Goal: Information Seeking & Learning: Learn about a topic

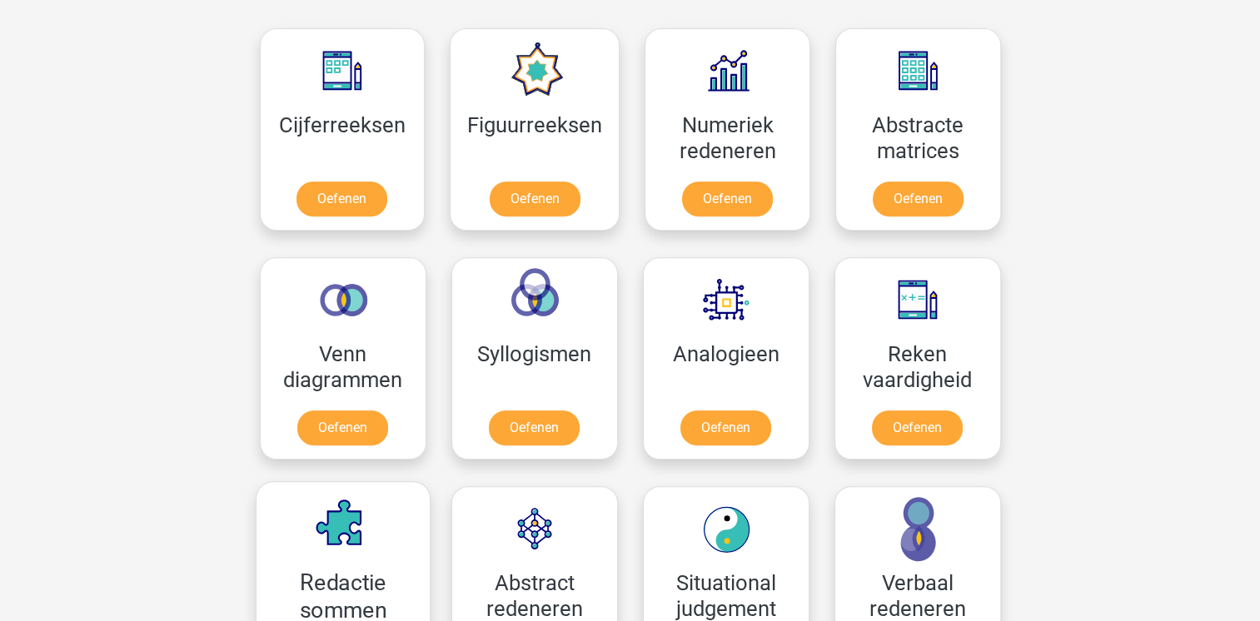
scroll to position [729, 0]
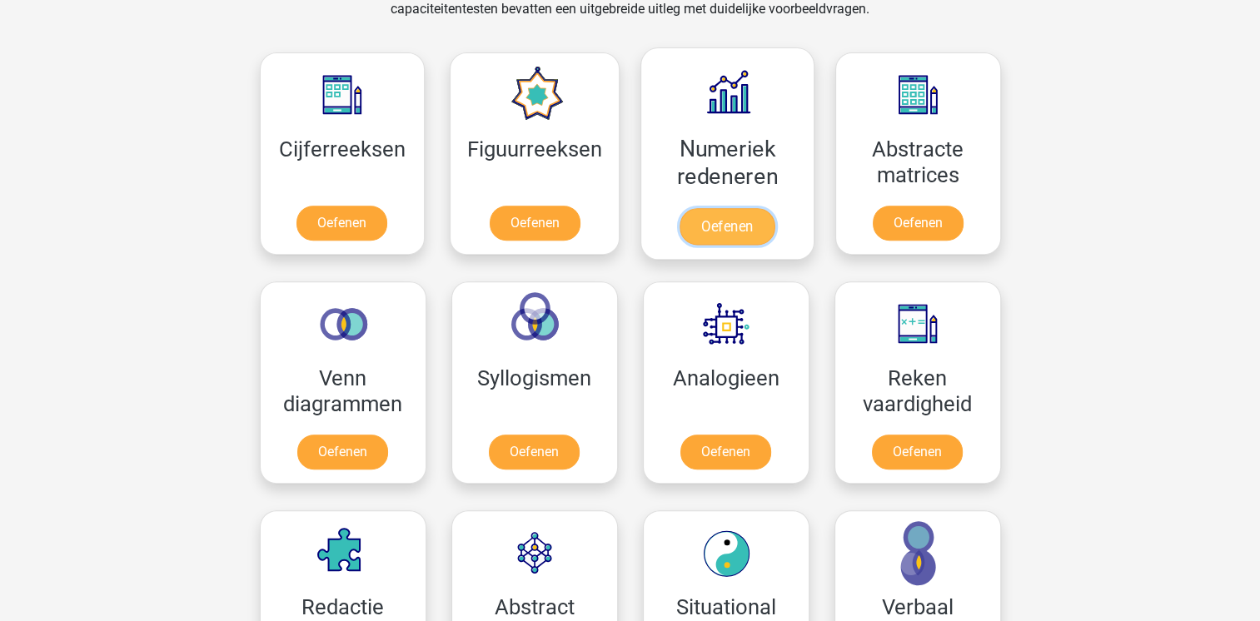
click at [746, 225] on link "Oefenen" at bounding box center [727, 226] width 95 height 37
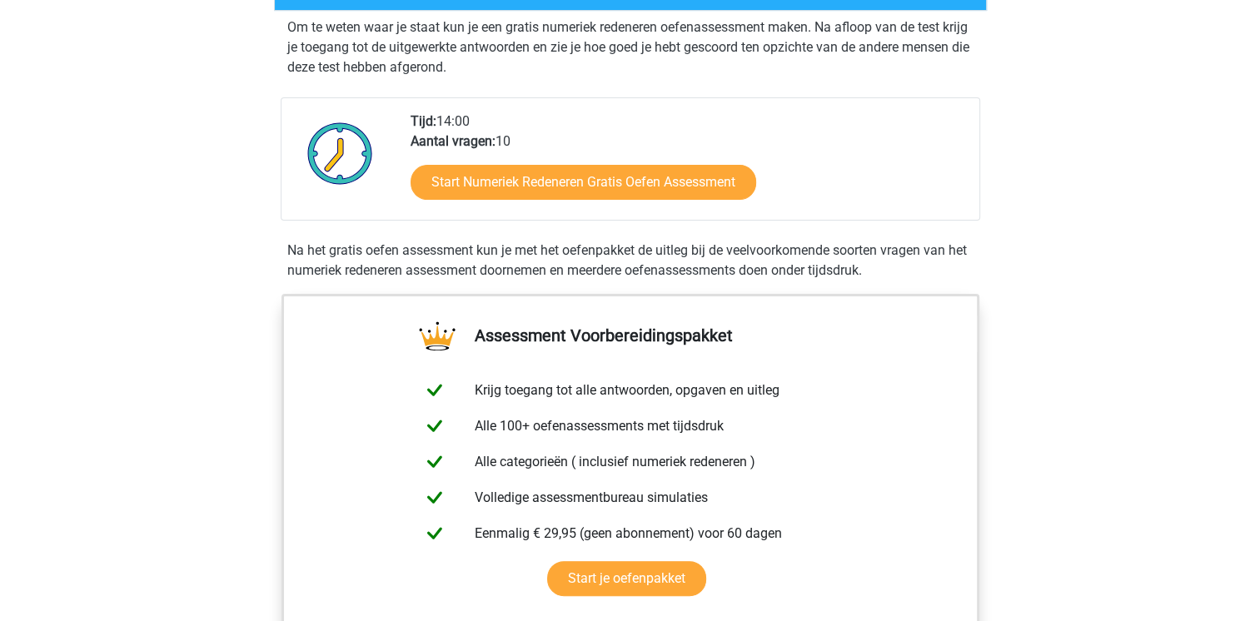
scroll to position [333, 0]
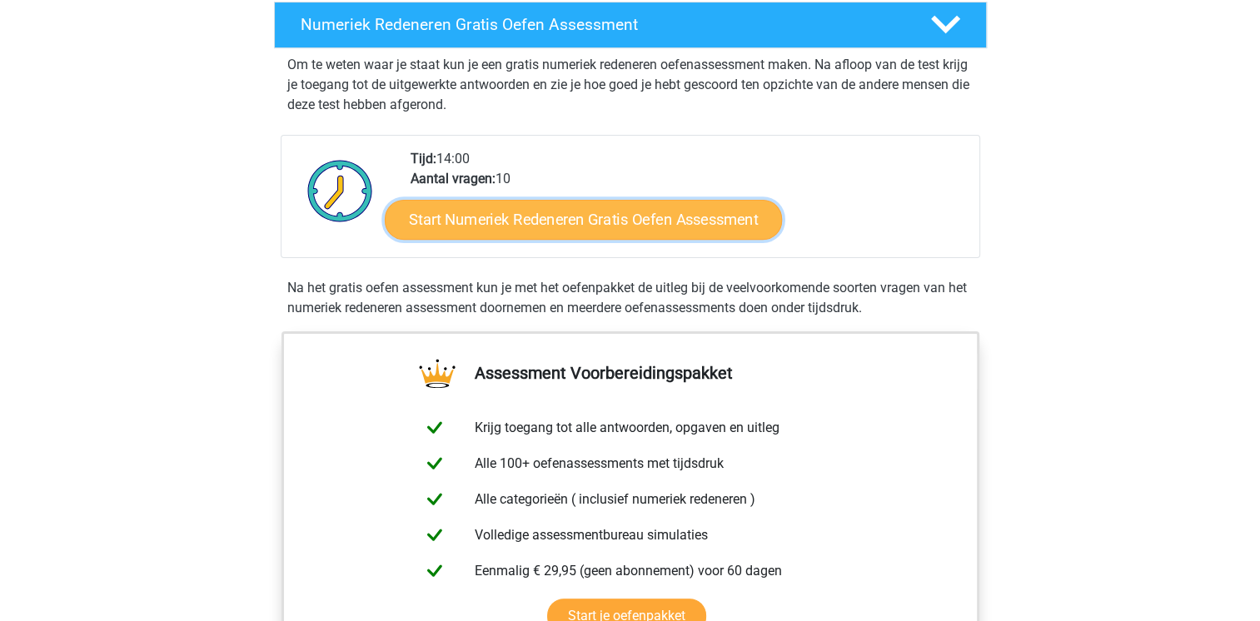
click at [742, 222] on link "Start Numeriek Redeneren Gratis Oefen Assessment" at bounding box center [583, 219] width 397 height 40
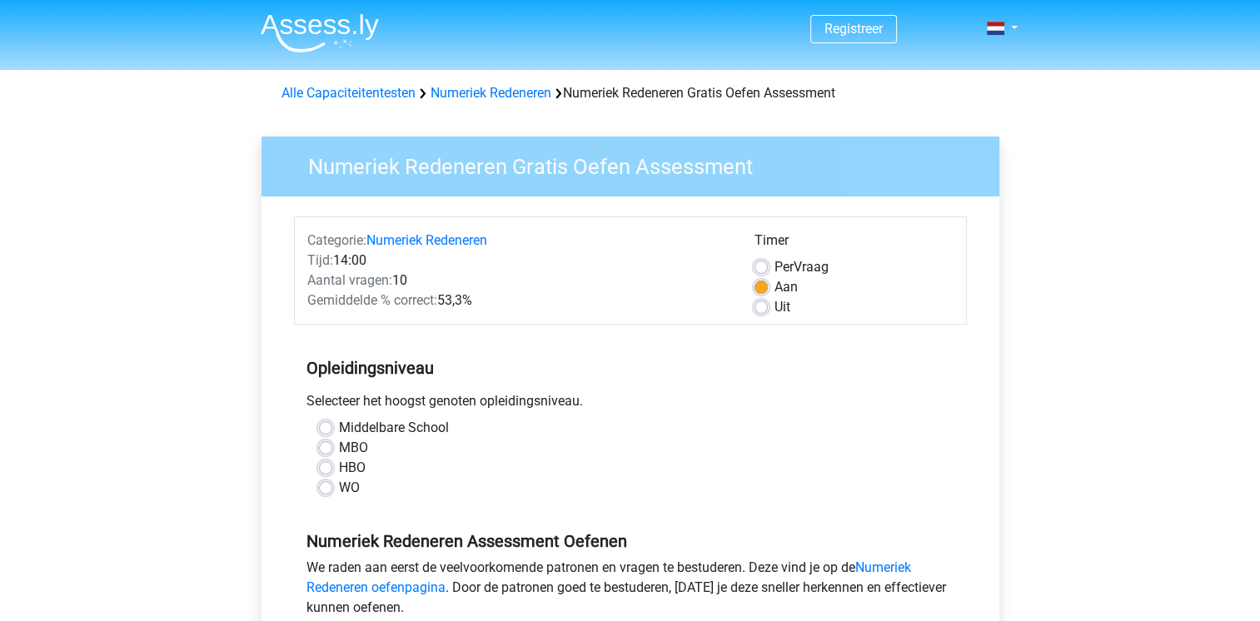
click at [339, 486] on label "WO" at bounding box center [349, 488] width 21 height 20
click at [330, 486] on input "WO" at bounding box center [325, 486] width 13 height 17
radio input "true"
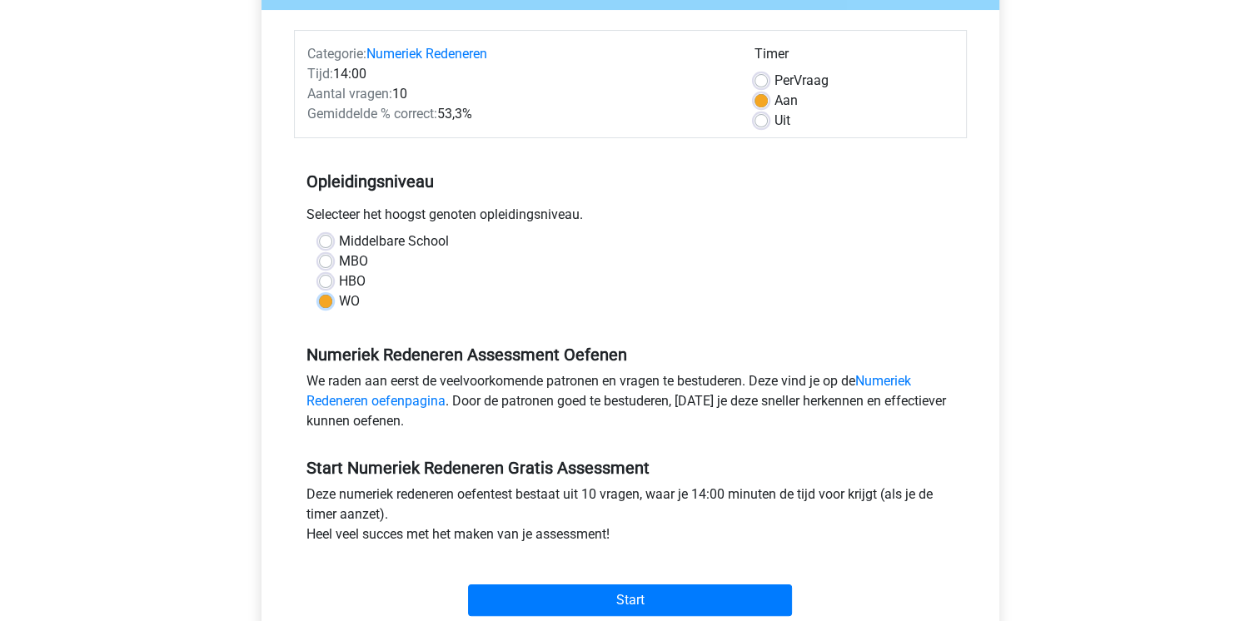
scroll to position [250, 0]
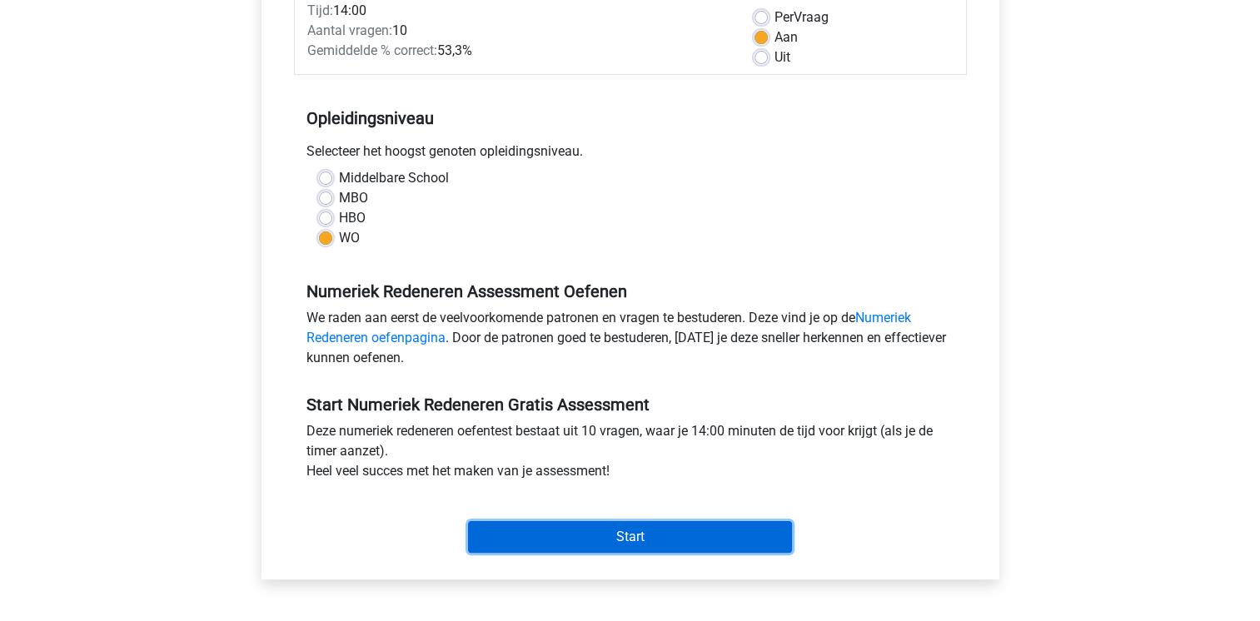
click at [586, 526] on input "Start" at bounding box center [630, 537] width 324 height 32
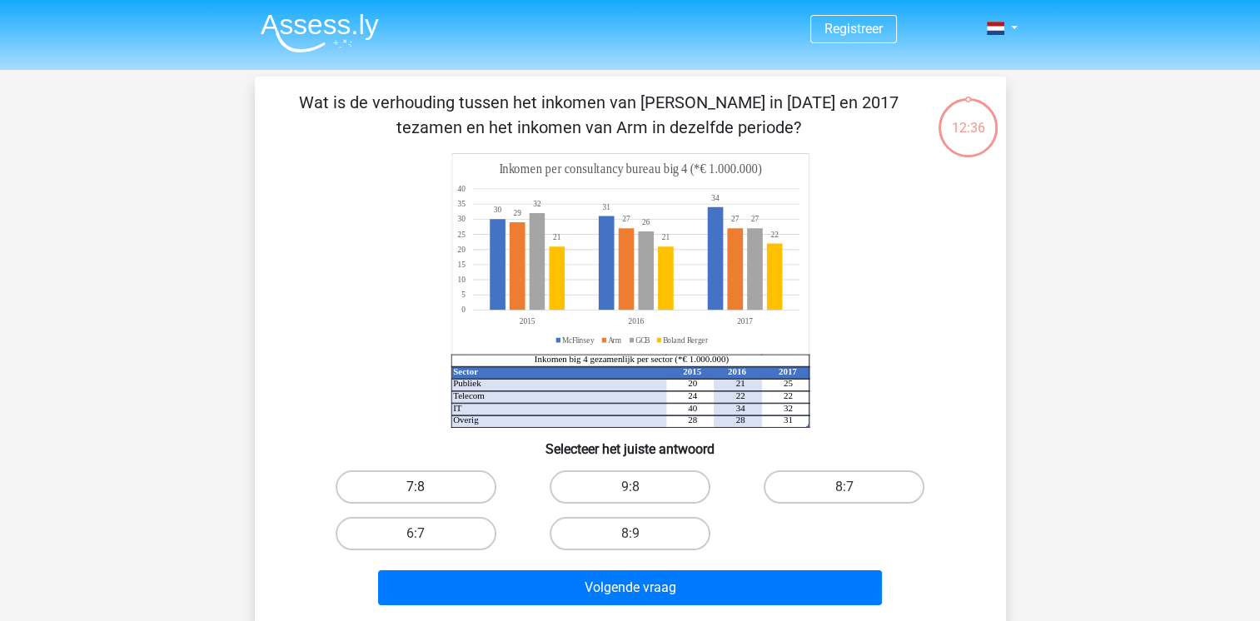
click at [383, 486] on label "7:8" at bounding box center [416, 487] width 161 height 33
click at [416, 487] on input "7:8" at bounding box center [421, 492] width 11 height 11
radio input "true"
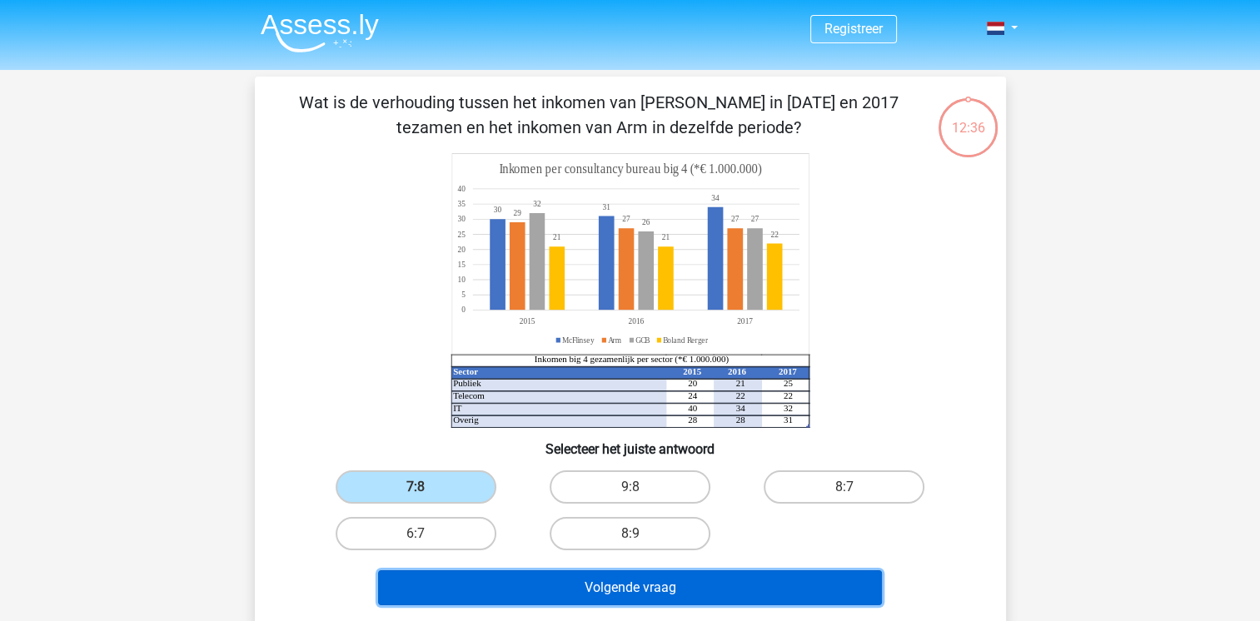
click at [562, 578] on button "Volgende vraag" at bounding box center [630, 588] width 504 height 35
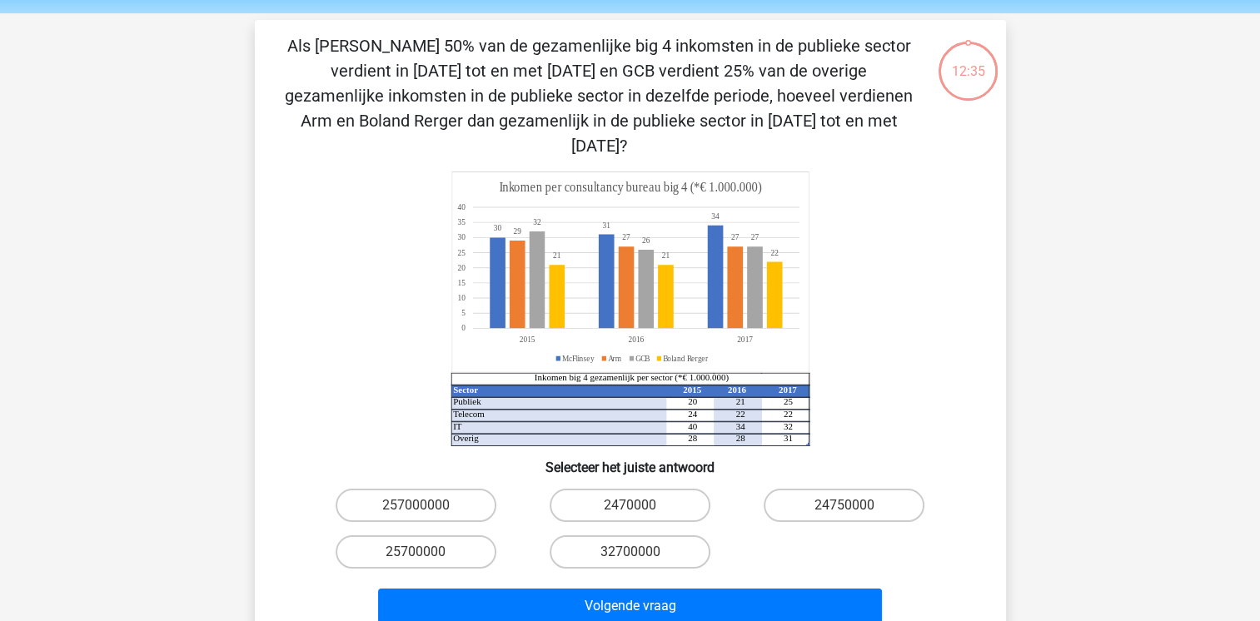
scroll to position [77, 0]
